Goal: Information Seeking & Learning: Understand process/instructions

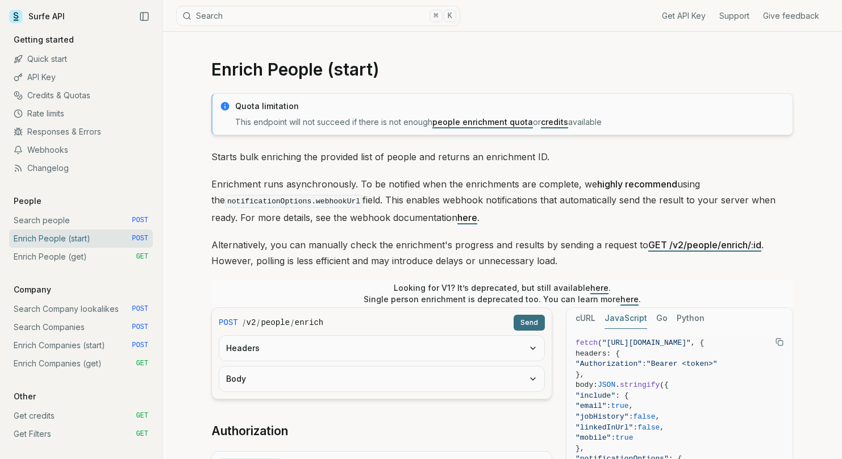
scroll to position [1038, 0]
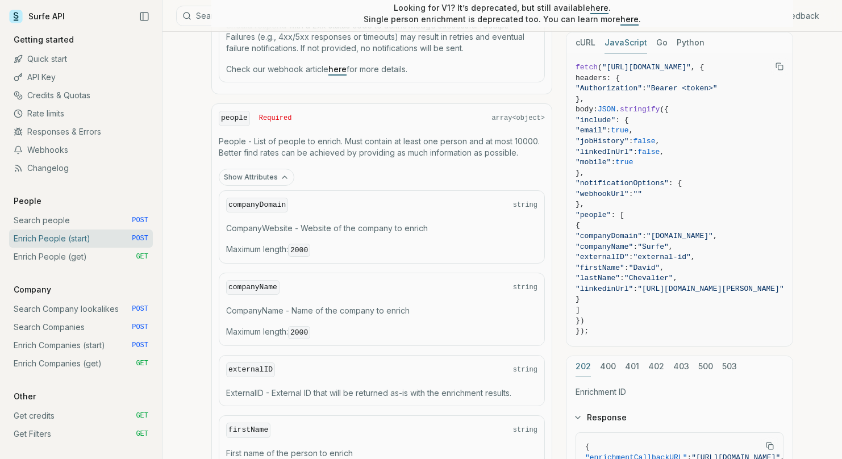
scroll to position [1121, 0]
click at [282, 174] on icon "button" at bounding box center [284, 176] width 9 height 9
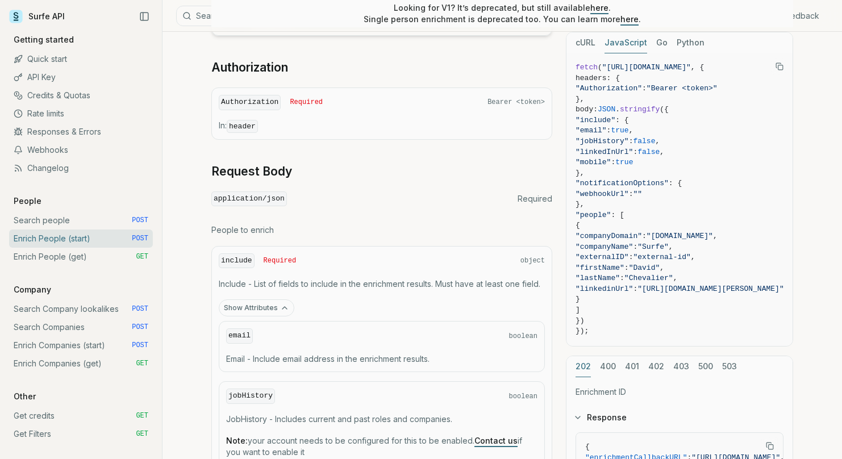
scroll to position [361, 0]
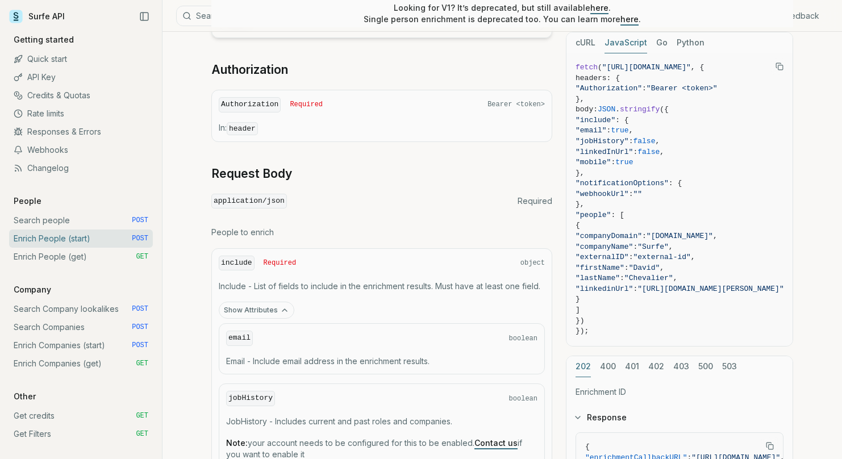
click at [260, 310] on button "Show Attributes" at bounding box center [257, 310] width 76 height 17
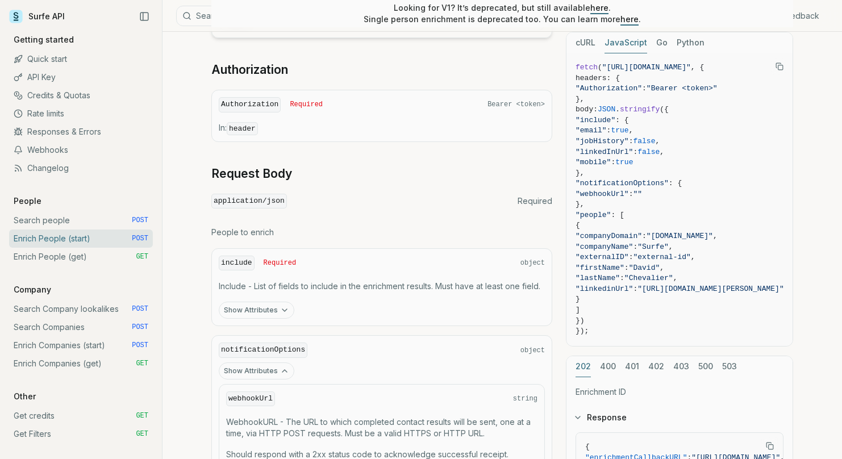
click at [267, 368] on button "Show Attributes" at bounding box center [257, 371] width 76 height 17
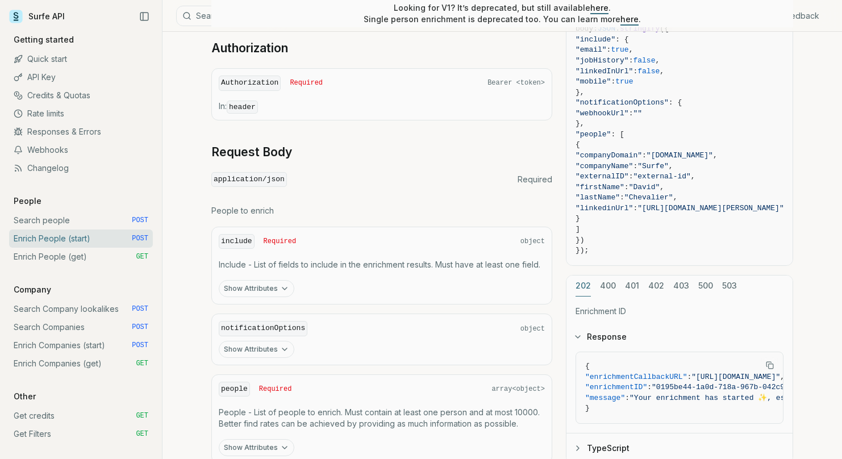
scroll to position [474, 0]
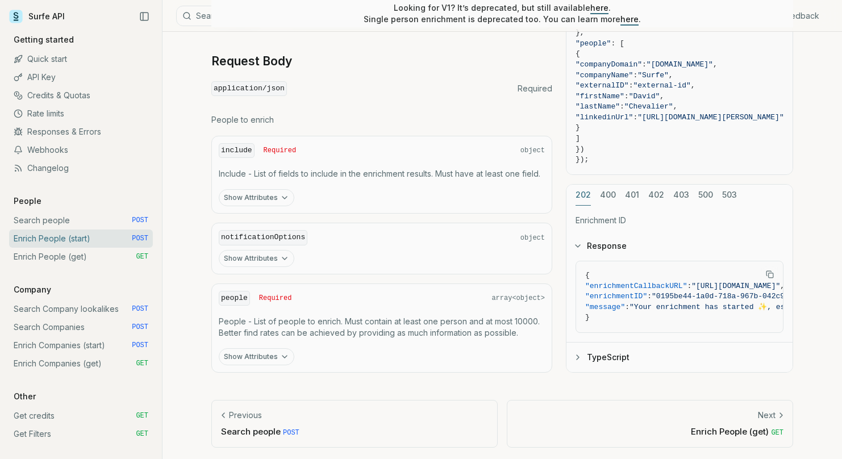
click at [245, 197] on button "Show Attributes" at bounding box center [257, 197] width 76 height 17
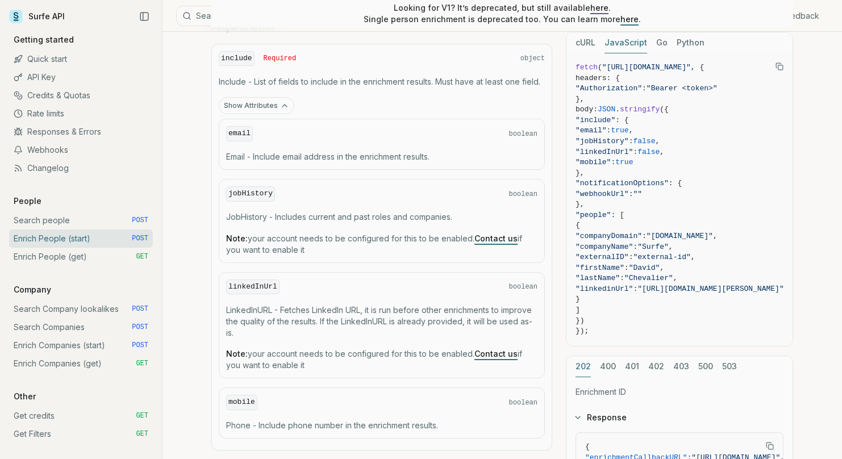
click at [263, 108] on button "Show Attributes" at bounding box center [257, 105] width 76 height 17
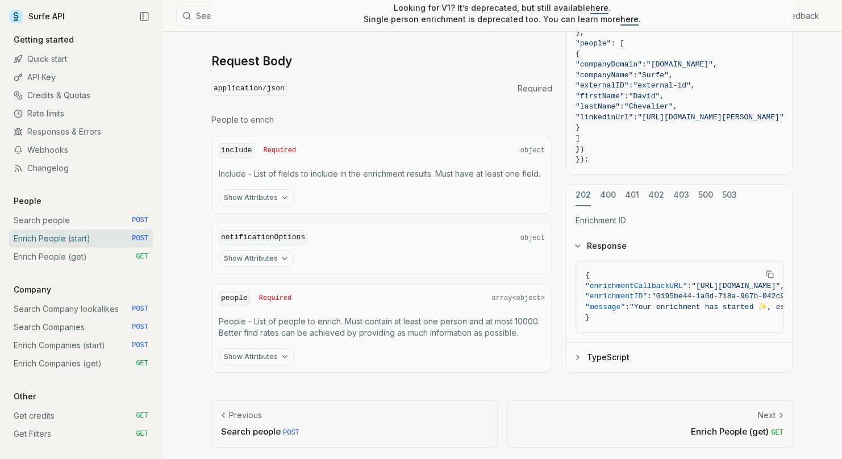
click at [257, 353] on button "Show Attributes" at bounding box center [257, 356] width 76 height 17
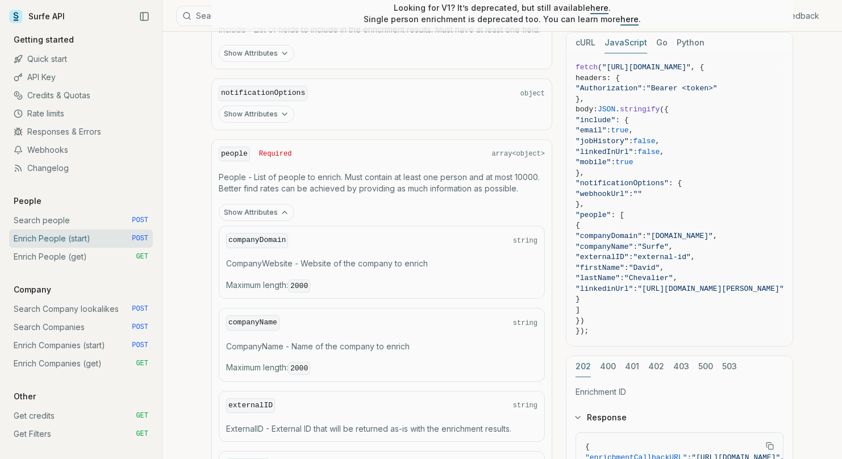
scroll to position [726, 0]
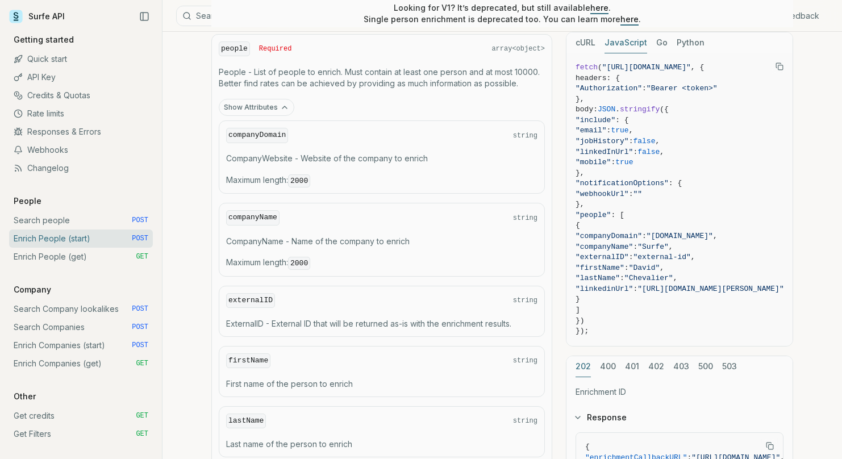
click at [252, 101] on button "Show Attributes" at bounding box center [257, 107] width 76 height 17
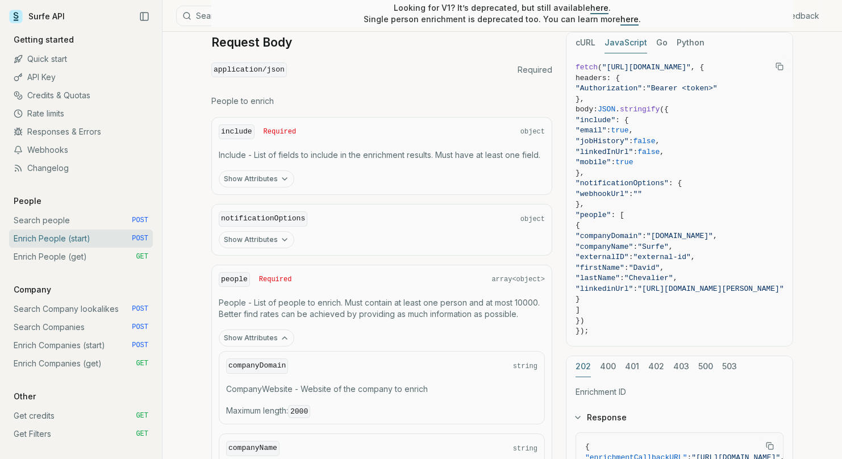
scroll to position [474, 0]
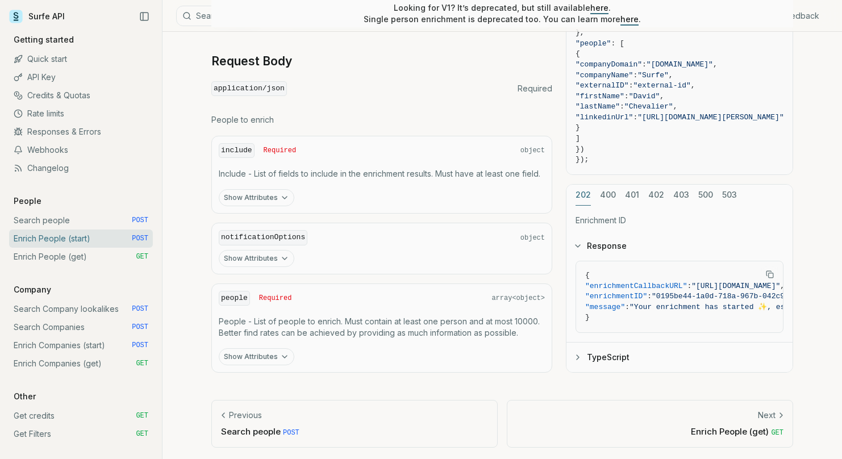
click at [249, 349] on button "Show Attributes" at bounding box center [257, 356] width 76 height 17
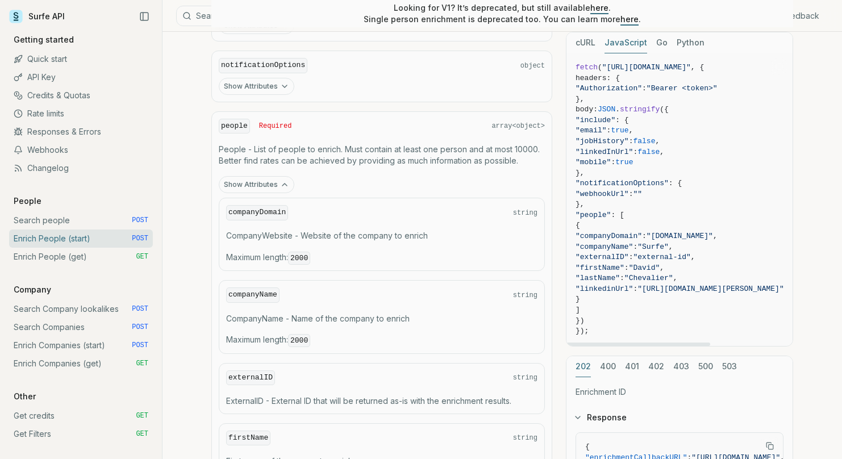
scroll to position [645, 0]
click at [54, 217] on link "Search people POST" at bounding box center [81, 220] width 144 height 18
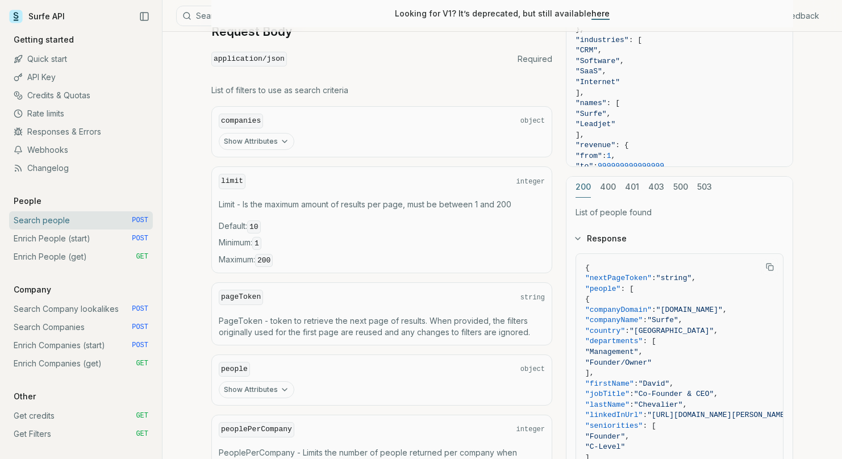
scroll to position [410, 0]
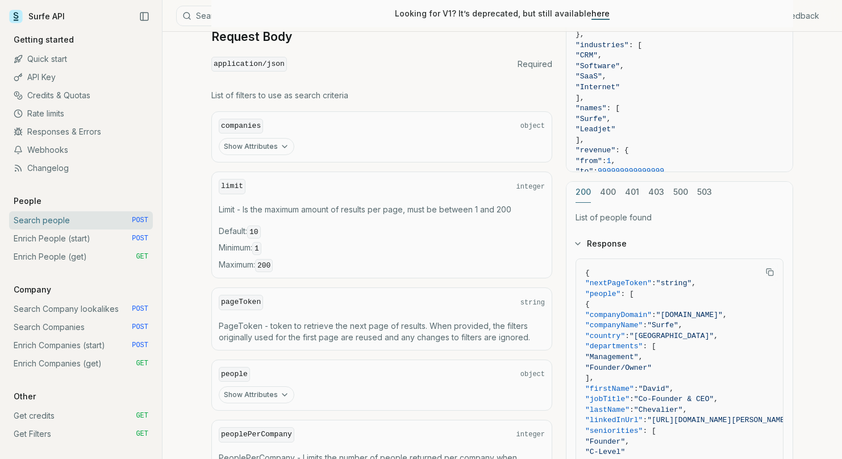
click at [271, 144] on button "Show Attributes" at bounding box center [257, 146] width 76 height 17
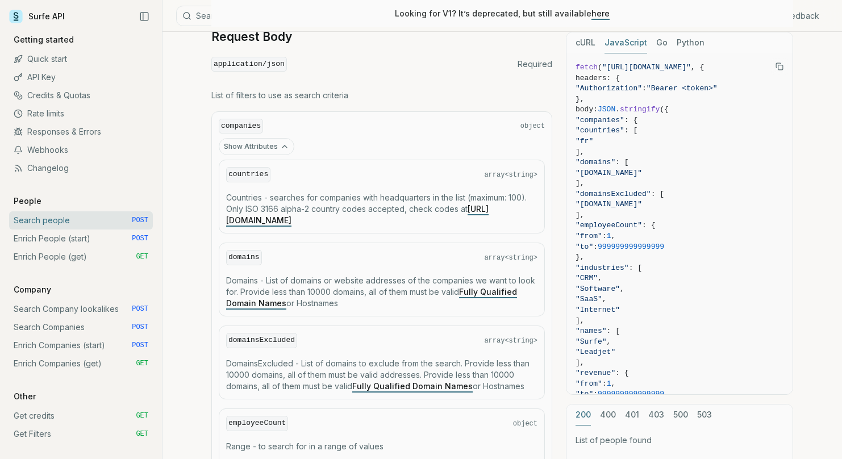
click at [271, 144] on button "Show Attributes" at bounding box center [257, 146] width 76 height 17
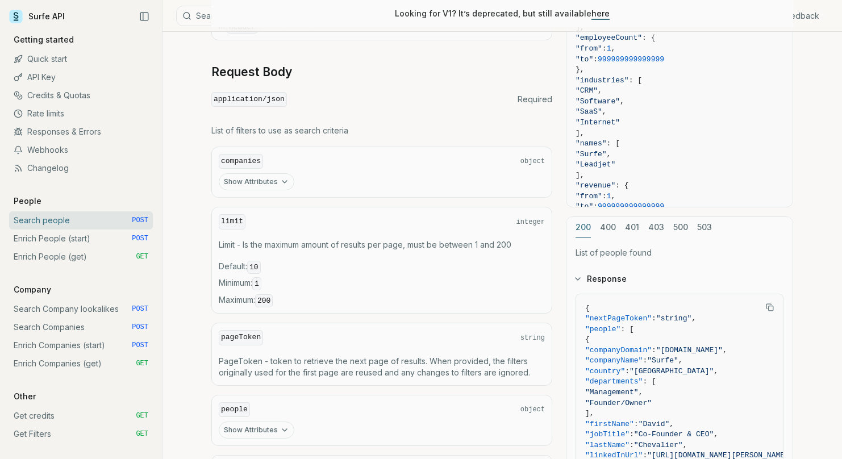
scroll to position [333, 0]
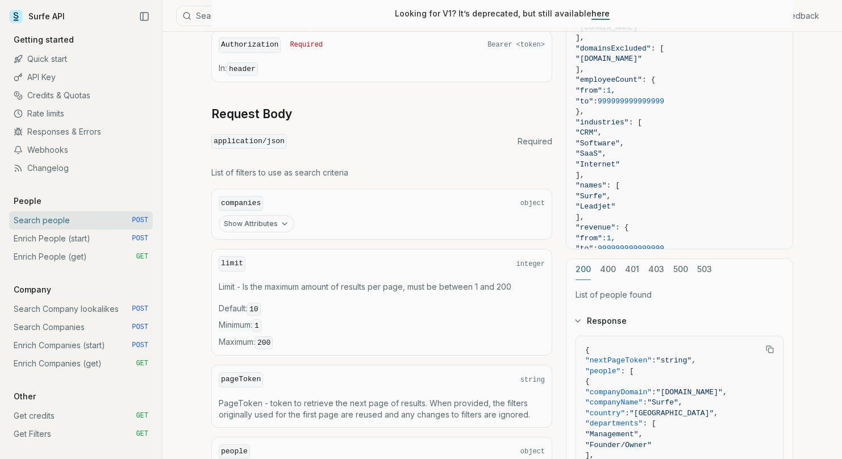
click at [607, 267] on div "cURL JavaScript Go Python fetch ( "[URL][DOMAIN_NAME]" , { headers: { "Authoriz…" at bounding box center [679, 261] width 227 height 751
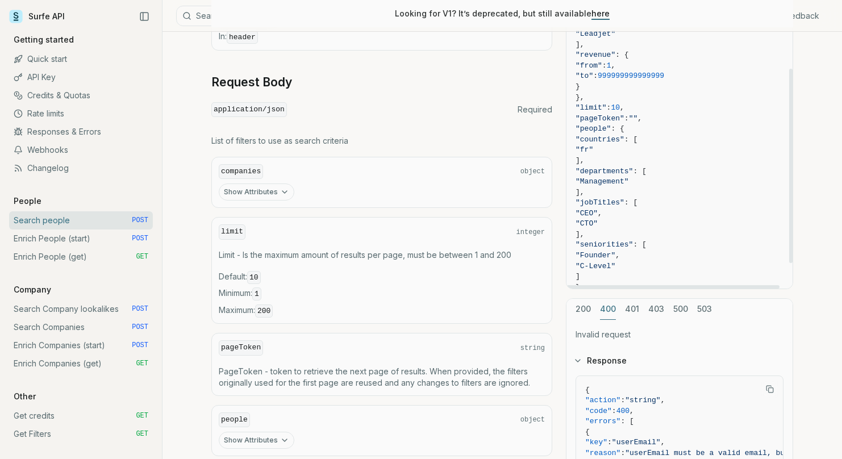
scroll to position [541, 0]
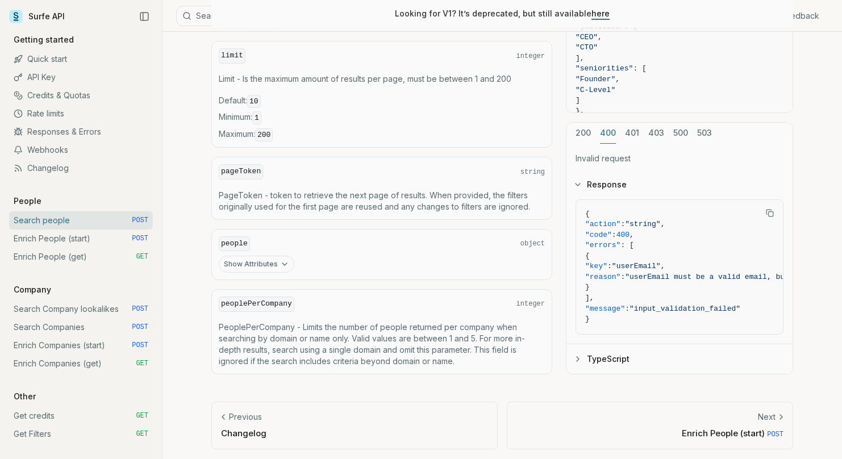
click at [657, 144] on div "Invalid request Response { "action" : "string" , "code" : 400 , "errors" : [ { …" at bounding box center [680, 259] width 226 height 230
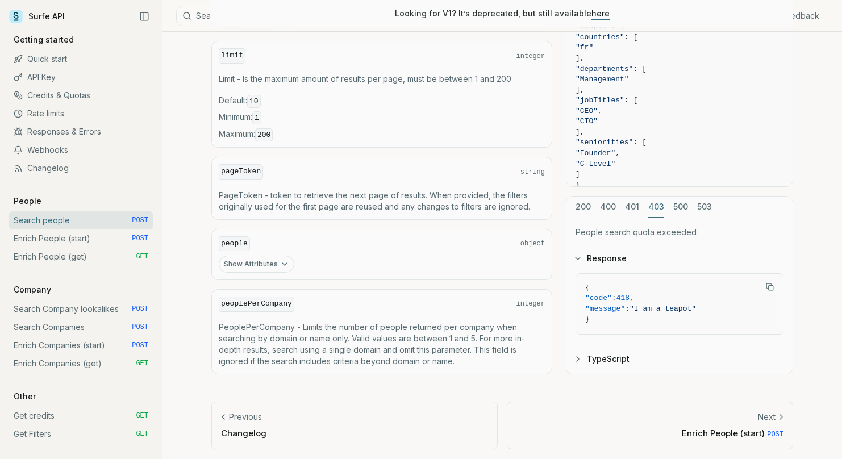
click at [656, 127] on div "cURL JavaScript Go Python fetch ( "[URL][DOMAIN_NAME]" , { headers: { "Authoriz…" at bounding box center [679, 99] width 227 height 551
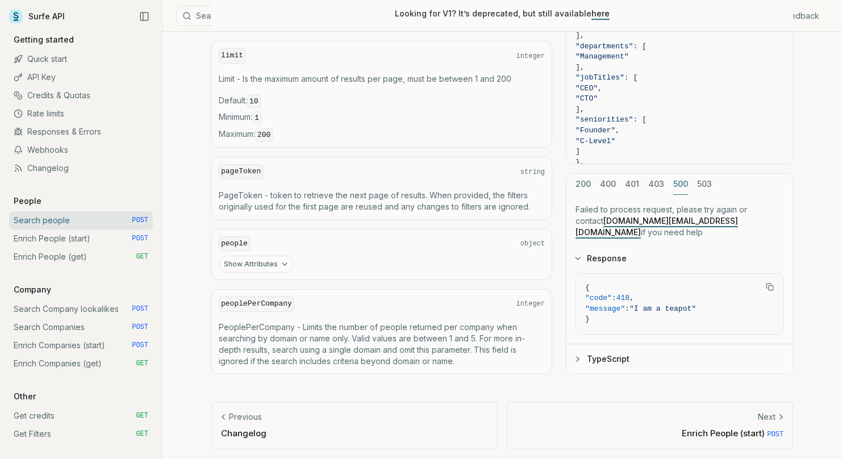
click at [676, 195] on button "500" at bounding box center [680, 184] width 15 height 21
click at [701, 186] on button "503" at bounding box center [704, 184] width 15 height 21
click at [594, 179] on div "200 400 401 403 500 503" at bounding box center [680, 184] width 226 height 21
click at [580, 186] on div "200 400 401 403 500 503 The service is temporarily unavailable. Please try agai…" at bounding box center [679, 273] width 227 height 201
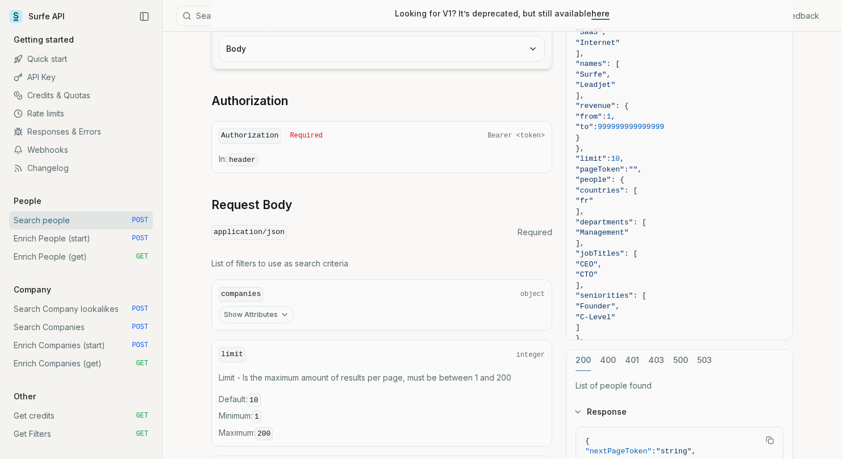
scroll to position [411, 0]
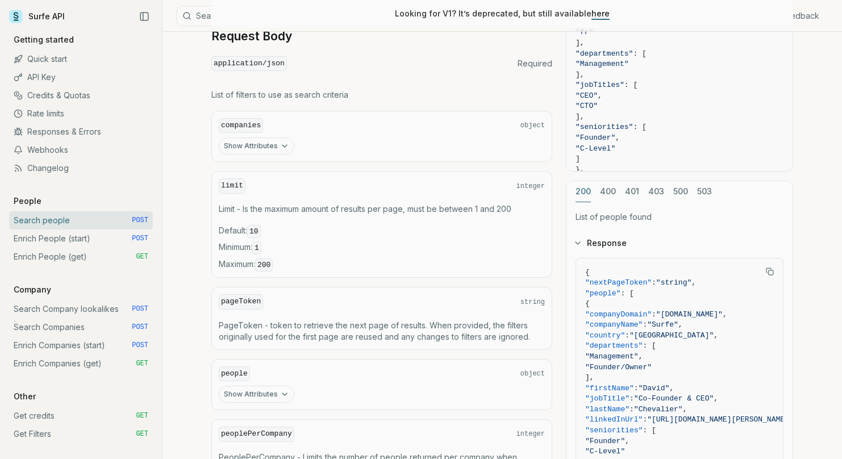
click at [281, 149] on icon "button" at bounding box center [284, 145] width 9 height 9
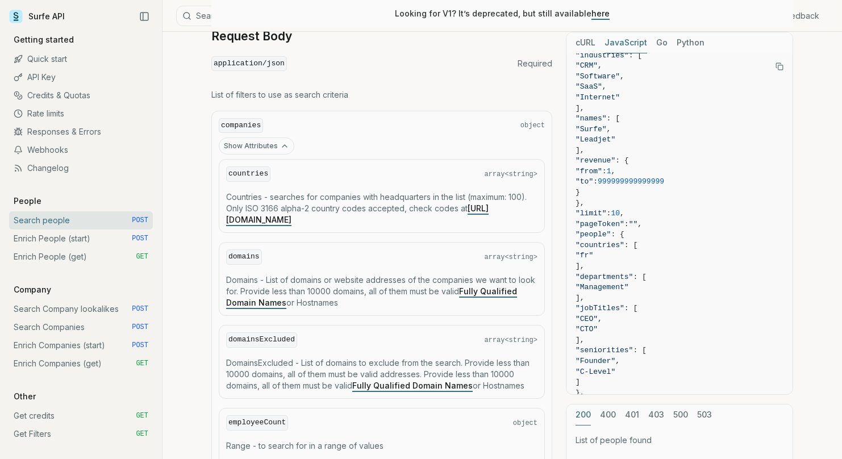
click at [281, 149] on icon "button" at bounding box center [284, 145] width 9 height 9
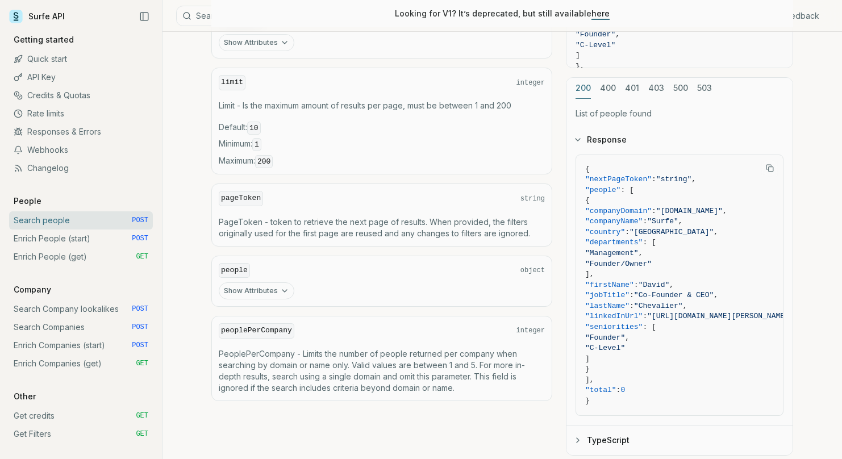
scroll to position [426, 0]
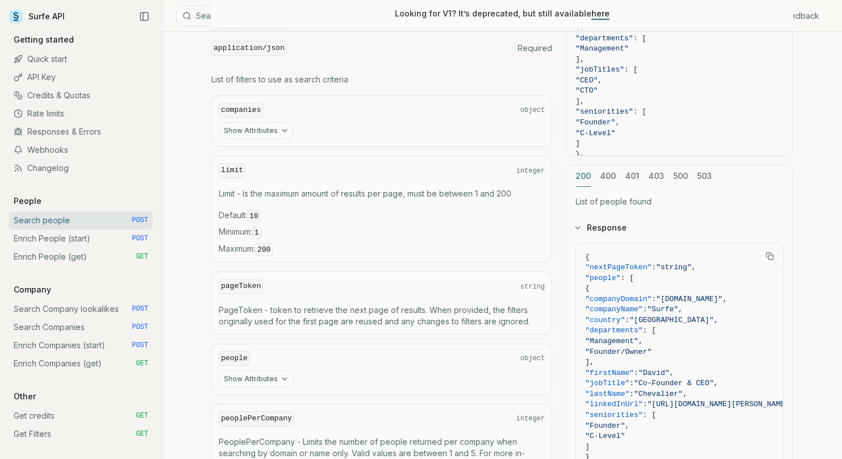
click at [288, 382] on button "Show Attributes" at bounding box center [257, 378] width 76 height 17
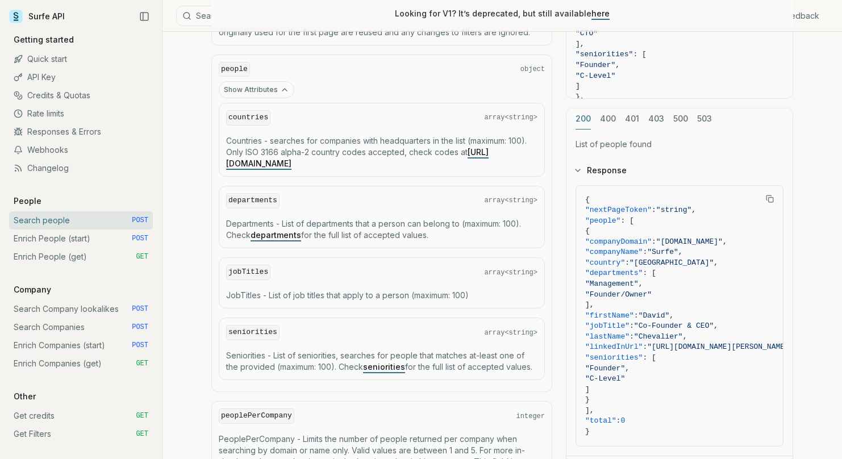
scroll to position [713, 0]
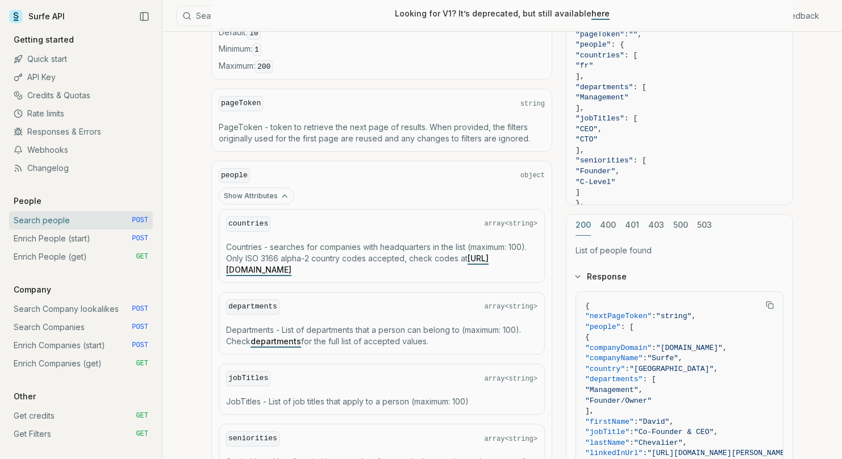
click at [255, 190] on button "Show Attributes" at bounding box center [257, 196] width 76 height 17
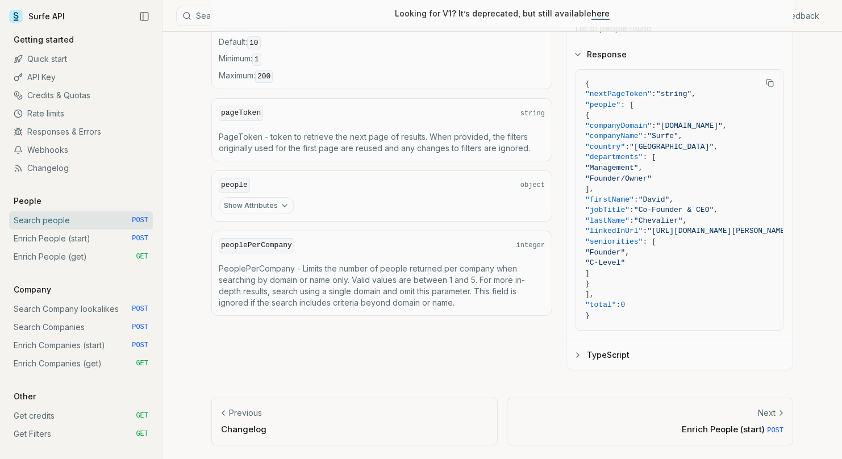
click at [82, 240] on link "Enrich People (start) POST" at bounding box center [81, 239] width 144 height 18
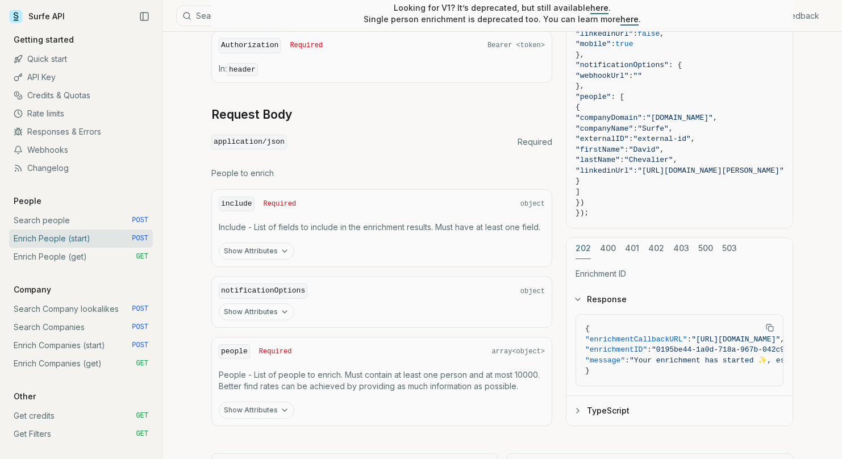
scroll to position [474, 0]
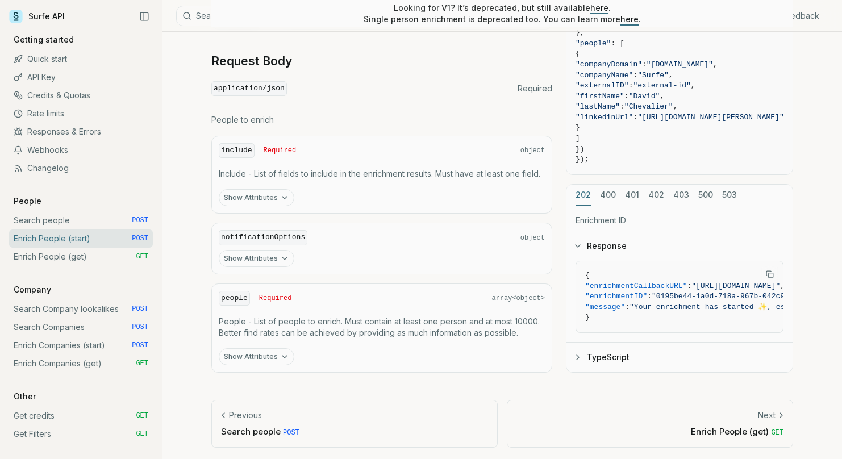
click at [235, 352] on button "Show Attributes" at bounding box center [257, 356] width 76 height 17
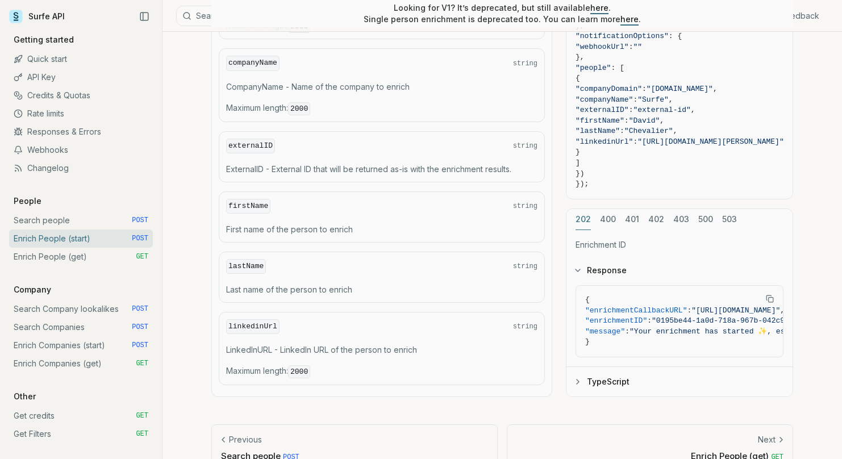
scroll to position [692, 0]
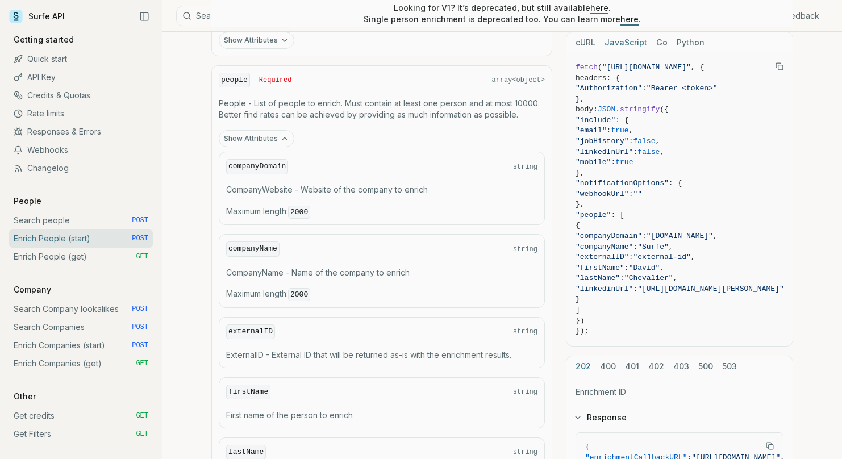
click at [247, 130] on button "Show Attributes" at bounding box center [257, 138] width 76 height 17
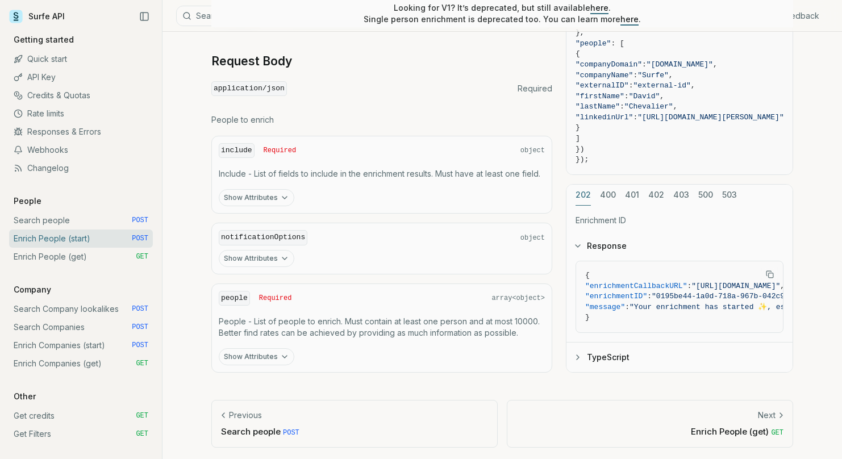
click at [277, 195] on button "Show Attributes" at bounding box center [257, 197] width 76 height 17
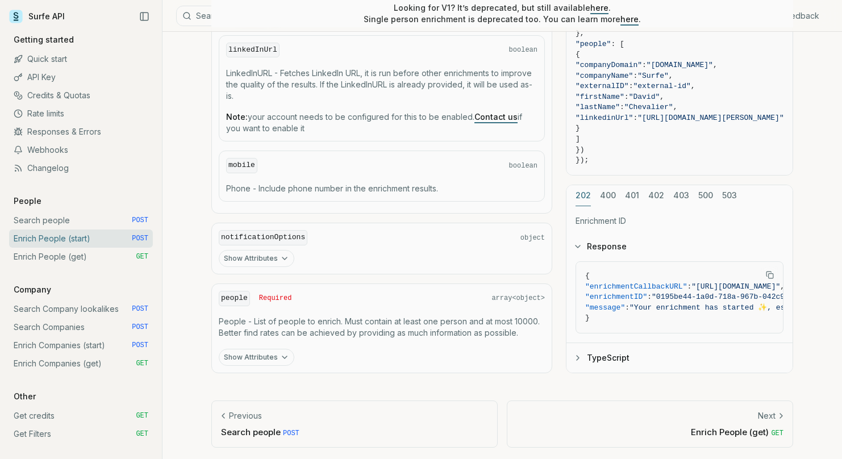
scroll to position [801, 0]
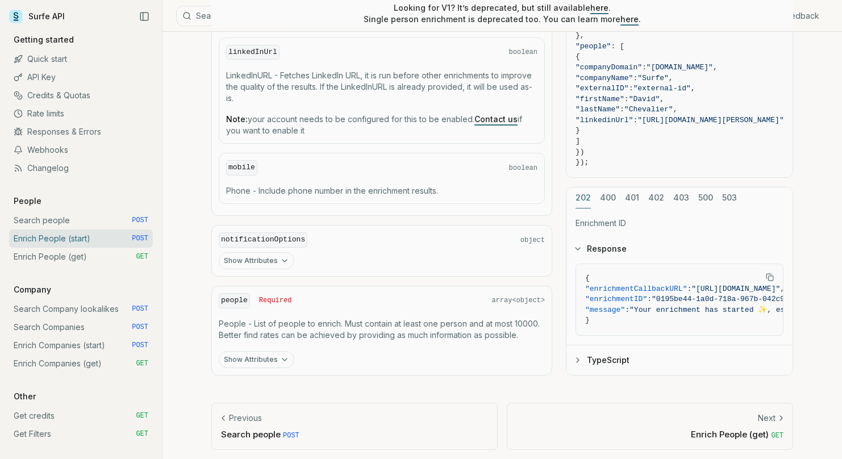
click at [56, 222] on link "Search people POST" at bounding box center [81, 220] width 144 height 18
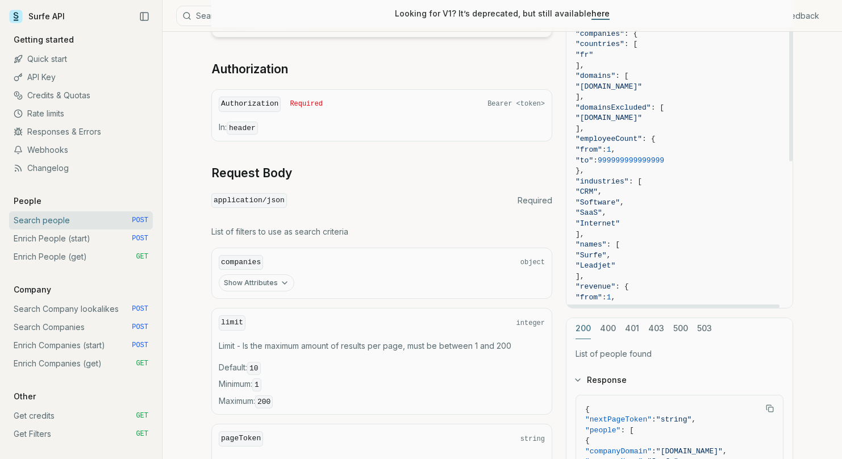
click at [272, 289] on button "Show Attributes" at bounding box center [257, 282] width 76 height 17
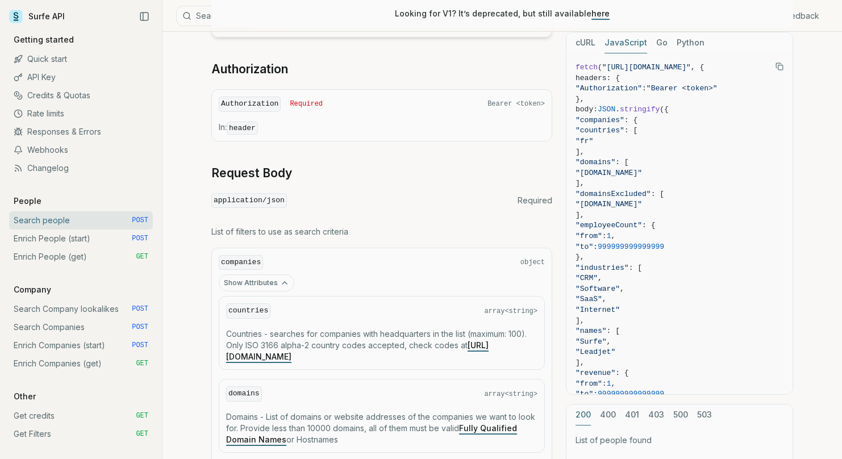
click at [272, 287] on button "Show Attributes" at bounding box center [257, 282] width 76 height 17
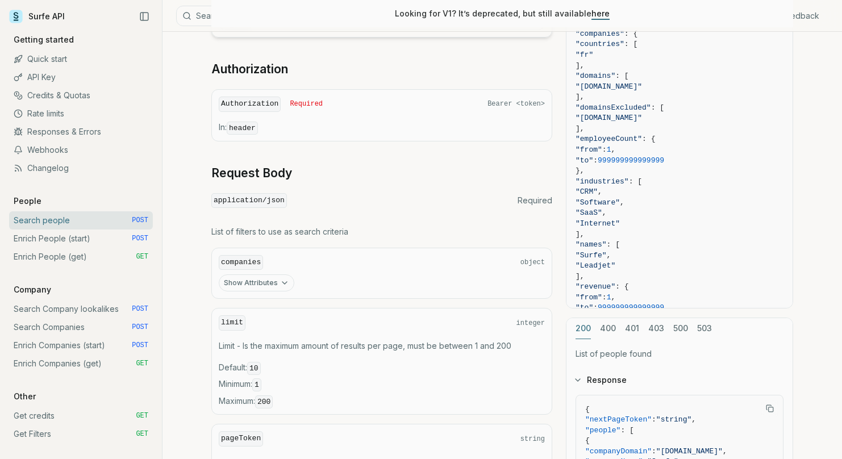
click at [273, 286] on button "Show Attributes" at bounding box center [257, 282] width 76 height 17
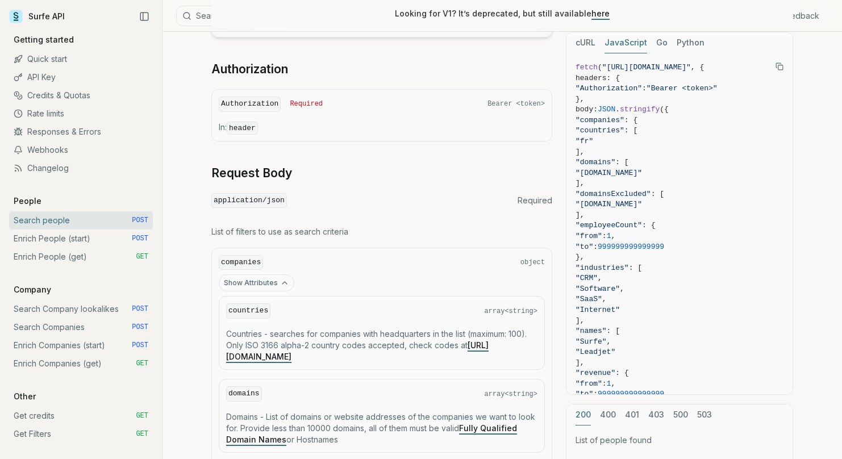
click at [273, 285] on button "Show Attributes" at bounding box center [257, 282] width 76 height 17
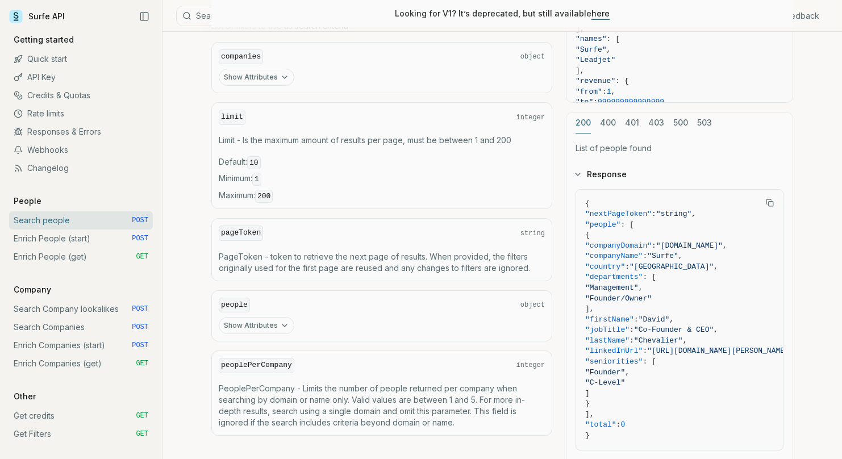
scroll to position [482, 0]
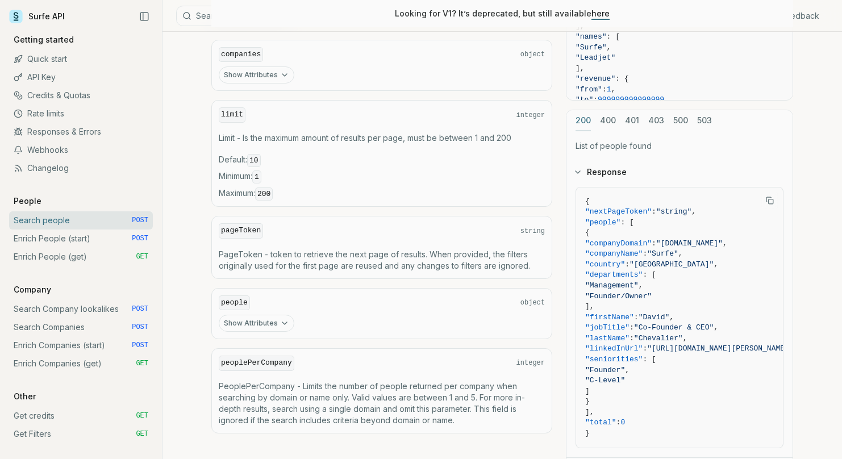
click at [268, 322] on button "Show Attributes" at bounding box center [257, 323] width 76 height 17
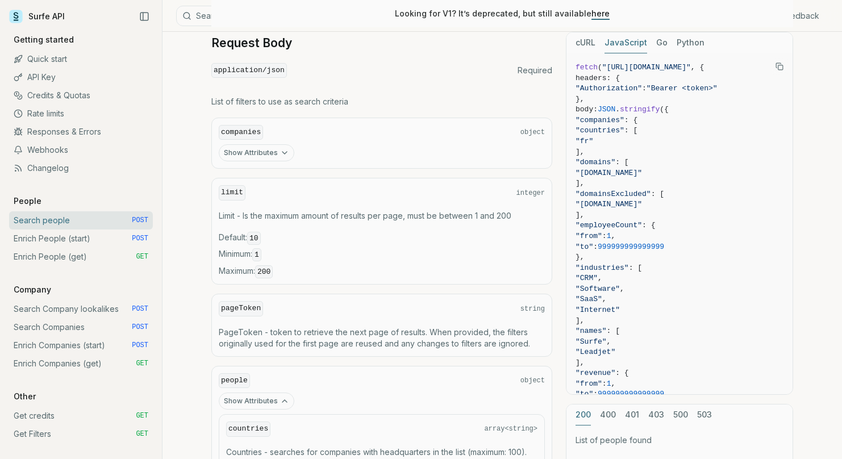
scroll to position [403, 0]
click at [264, 151] on button "Show Attributes" at bounding box center [257, 153] width 76 height 17
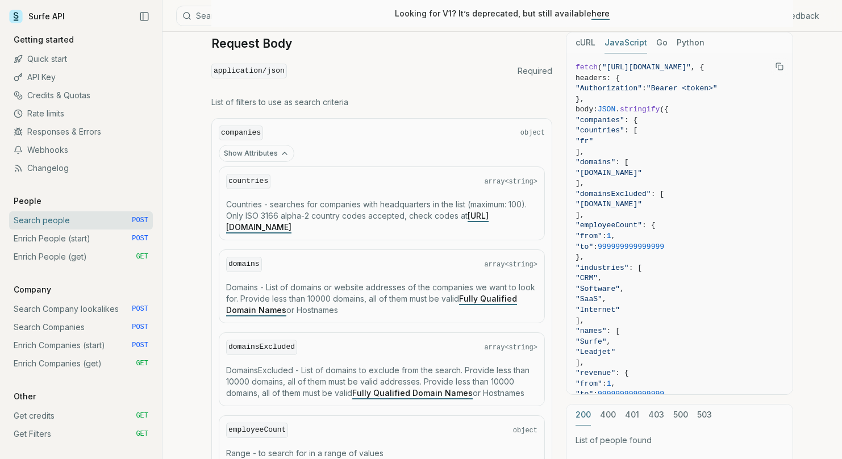
click at [264, 151] on button "Show Attributes" at bounding box center [257, 153] width 76 height 17
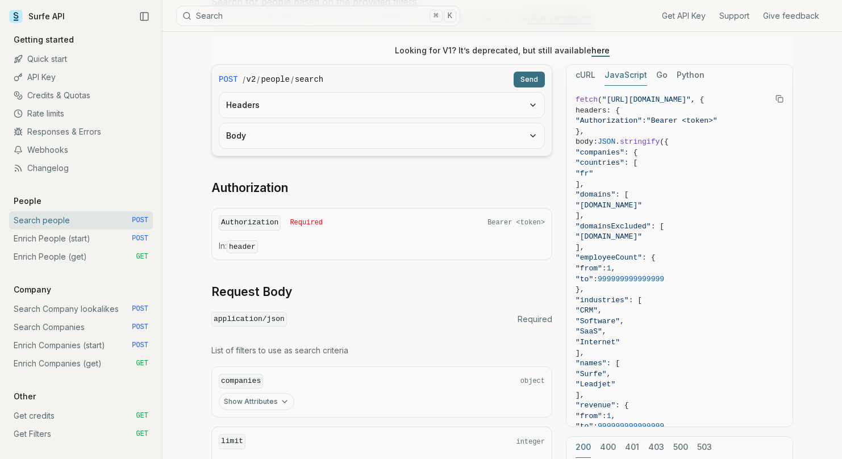
scroll to position [0, 0]
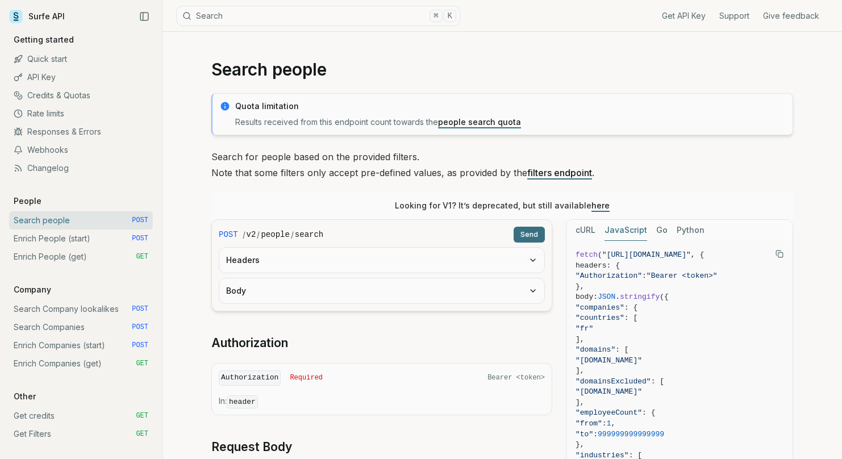
drag, startPoint x: 269, startPoint y: 83, endPoint x: 222, endPoint y: 68, distance: 50.1
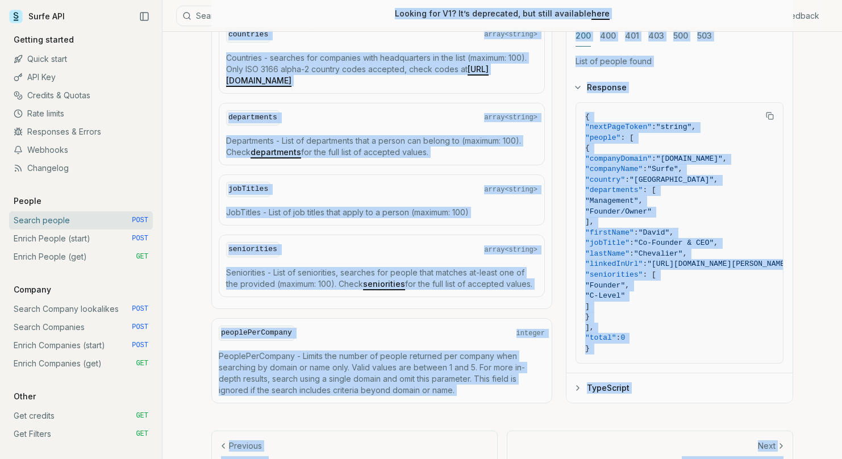
scroll to position [828, 0]
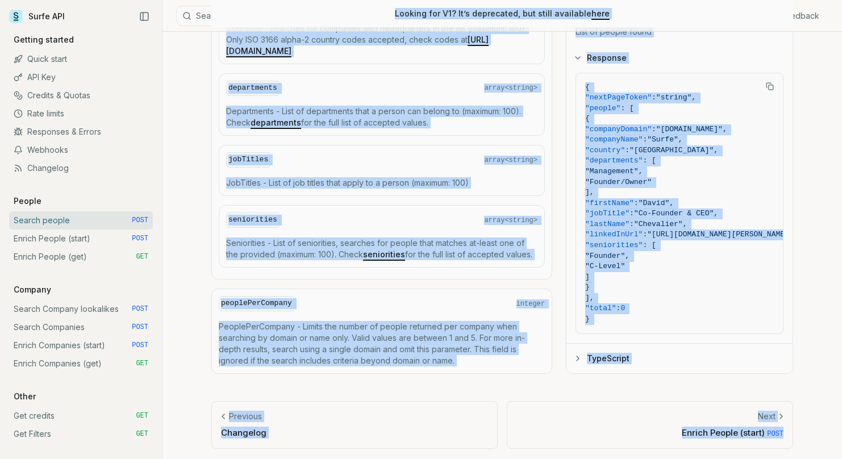
drag, startPoint x: 202, startPoint y: 63, endPoint x: 855, endPoint y: 463, distance: 765.7
copy article "Loremi dolors Ametc adipiscing Elitsed doeiusmo temp inci utlabore etdol magnaa…"
click at [536, 178] on p "JobTitles - List of job titles that apply to a person (maximum: 100)" at bounding box center [381, 182] width 311 height 11
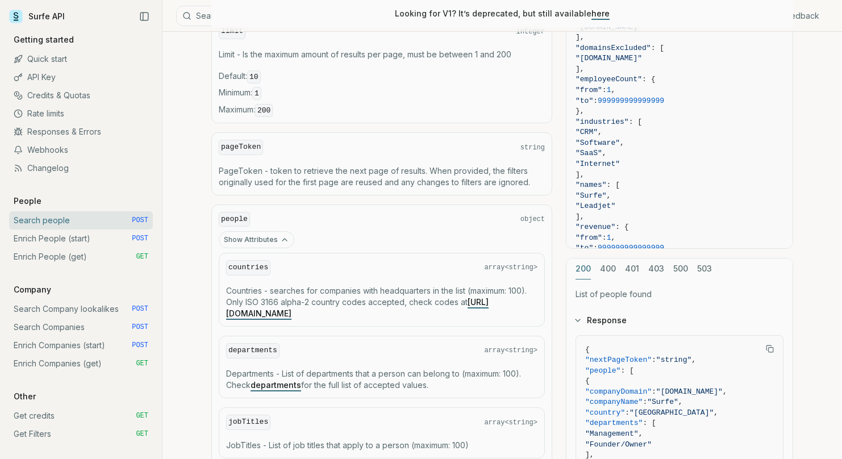
scroll to position [473, 0]
